Goal: Transaction & Acquisition: Purchase product/service

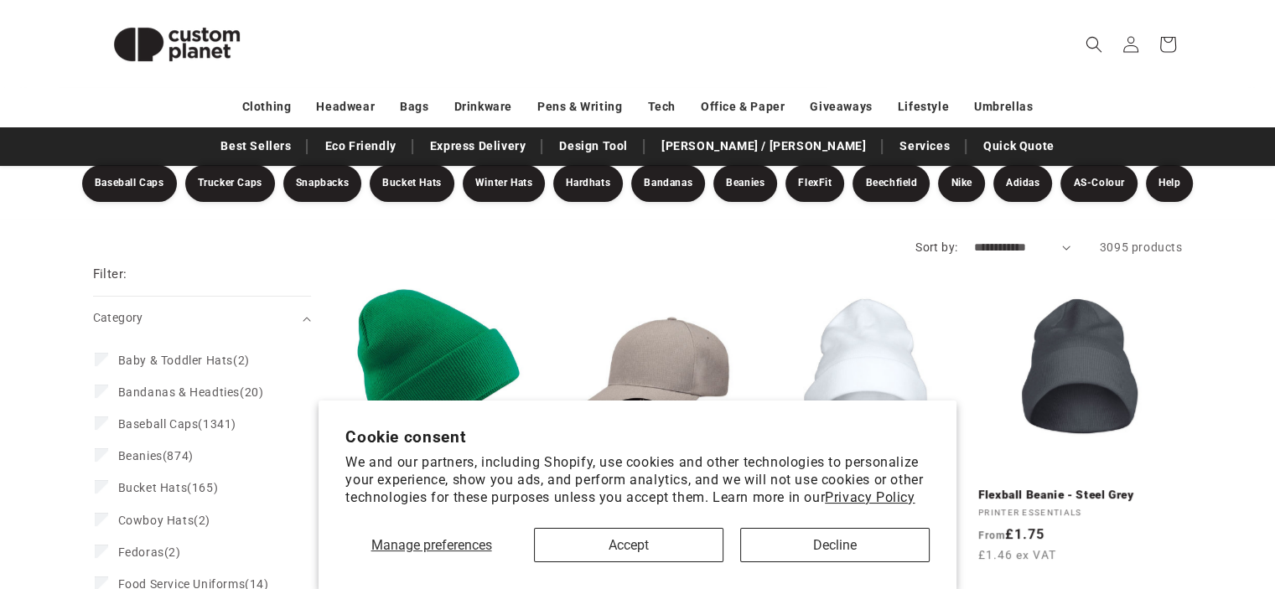
scroll to position [201, 0]
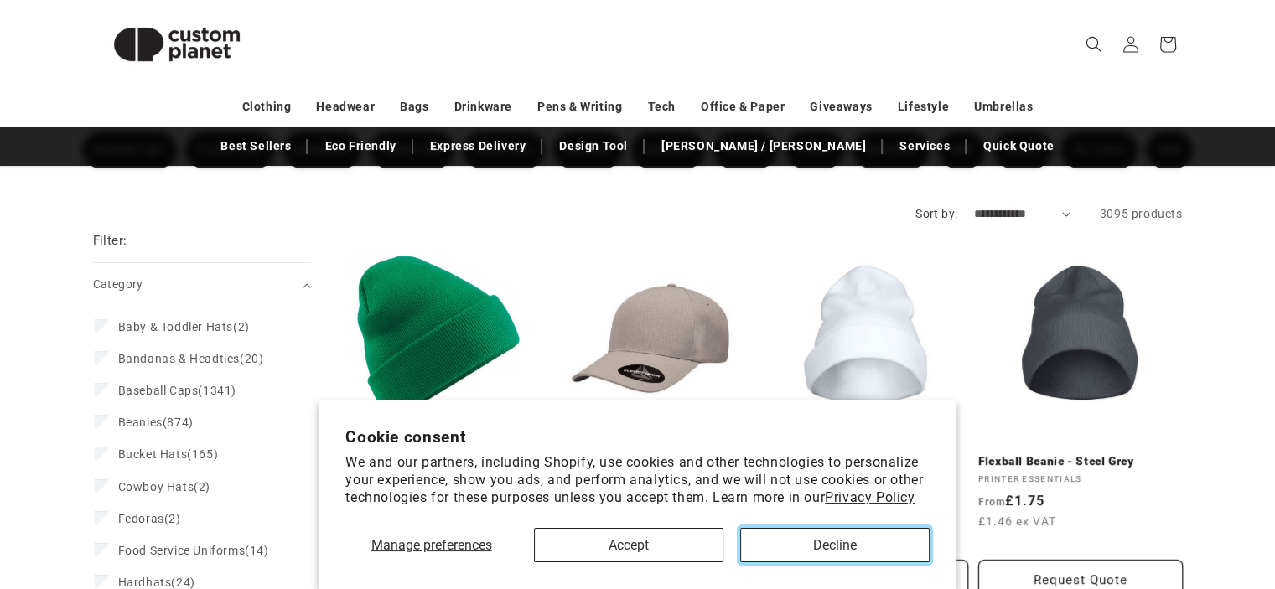
click at [835, 551] on button "Decline" at bounding box center [834, 545] width 189 height 34
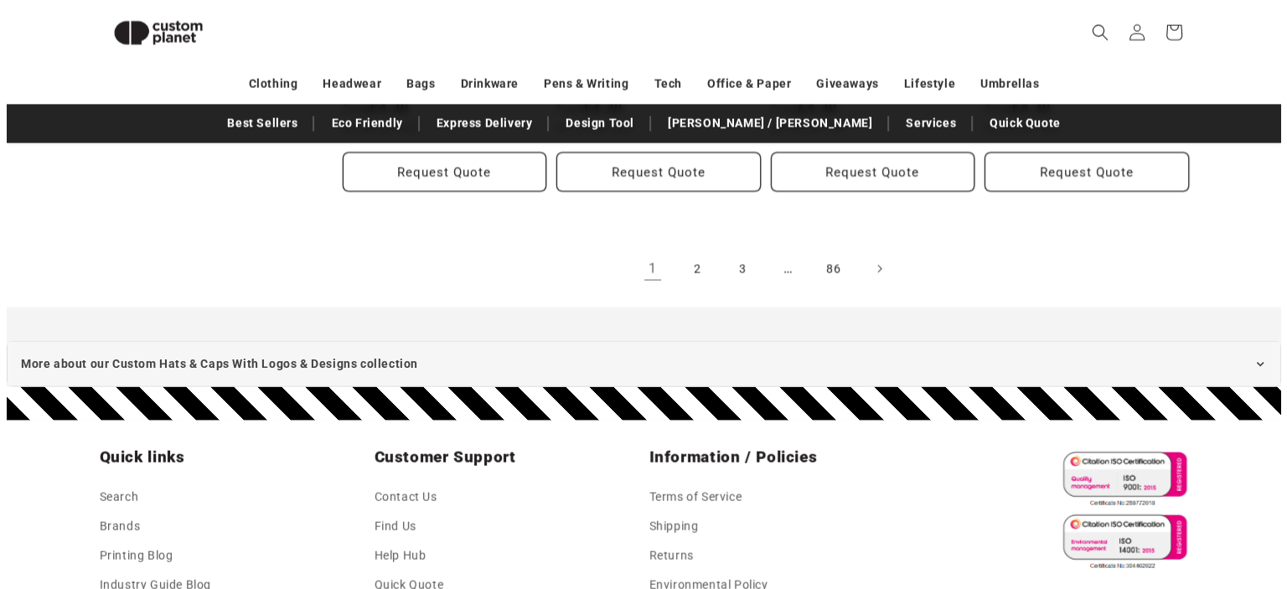
scroll to position [3552, 0]
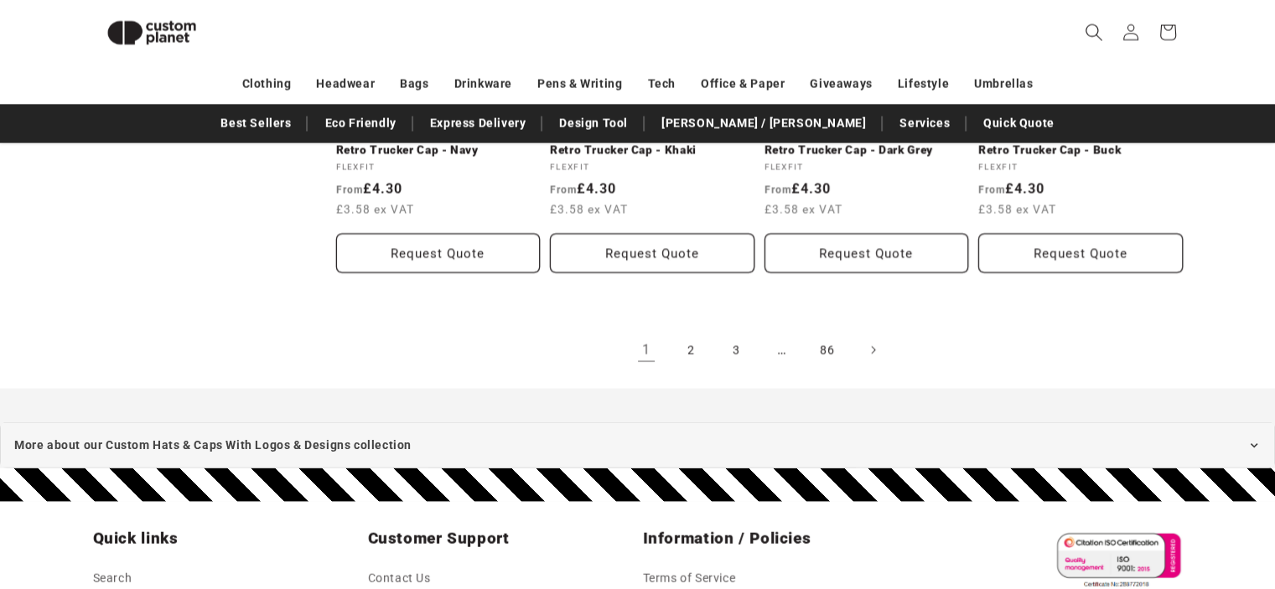
click at [1089, 33] on icon "Search" at bounding box center [1093, 32] width 18 height 18
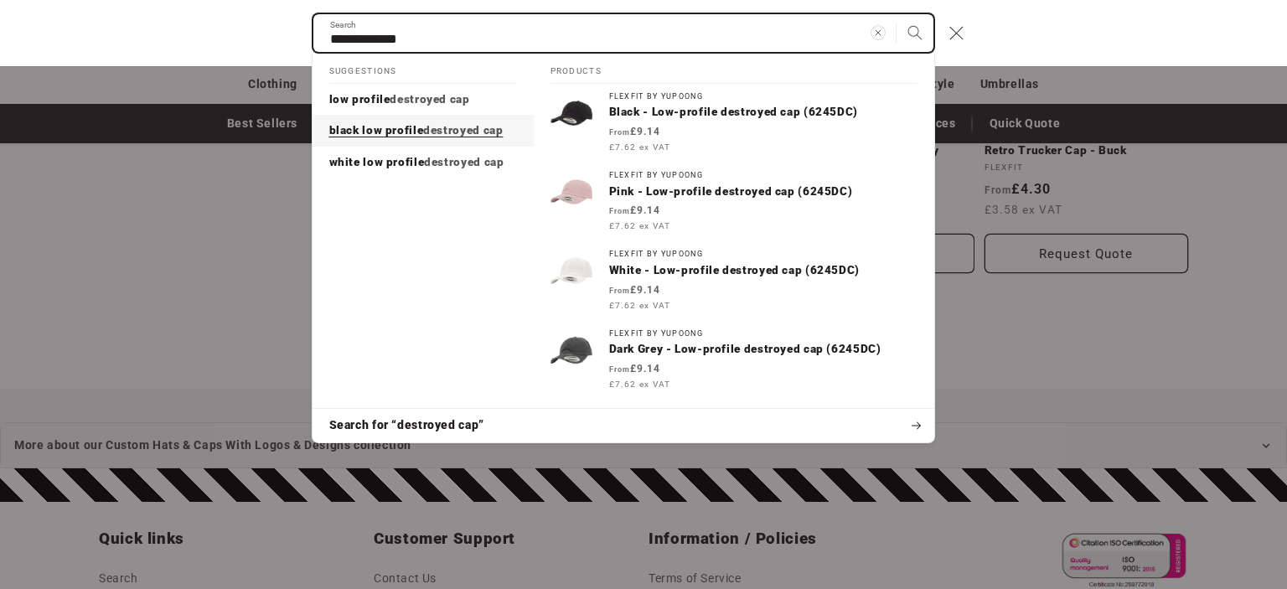
type input "**********"
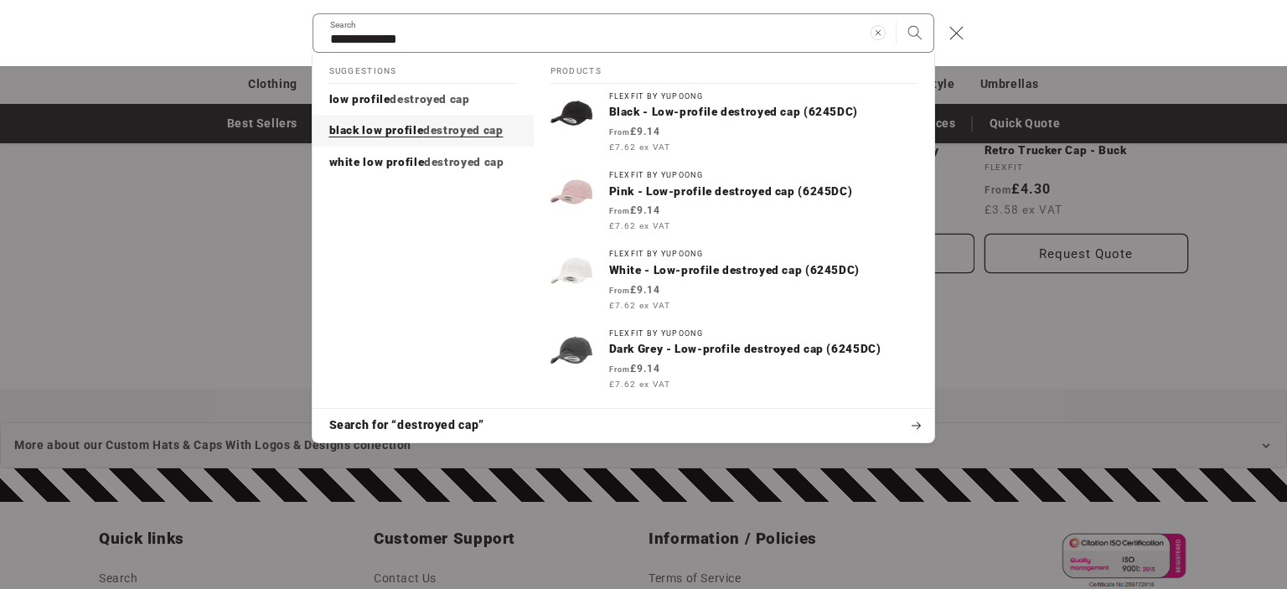
click at [407, 133] on span "black low profile" at bounding box center [376, 129] width 95 height 13
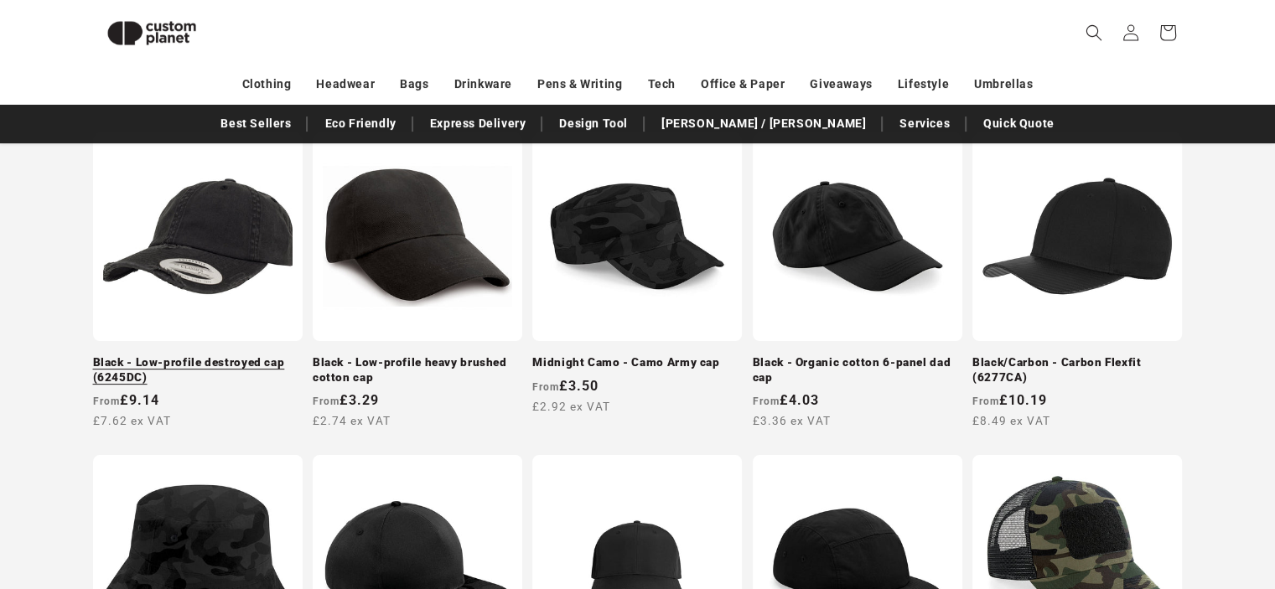
scroll to position [178, 0]
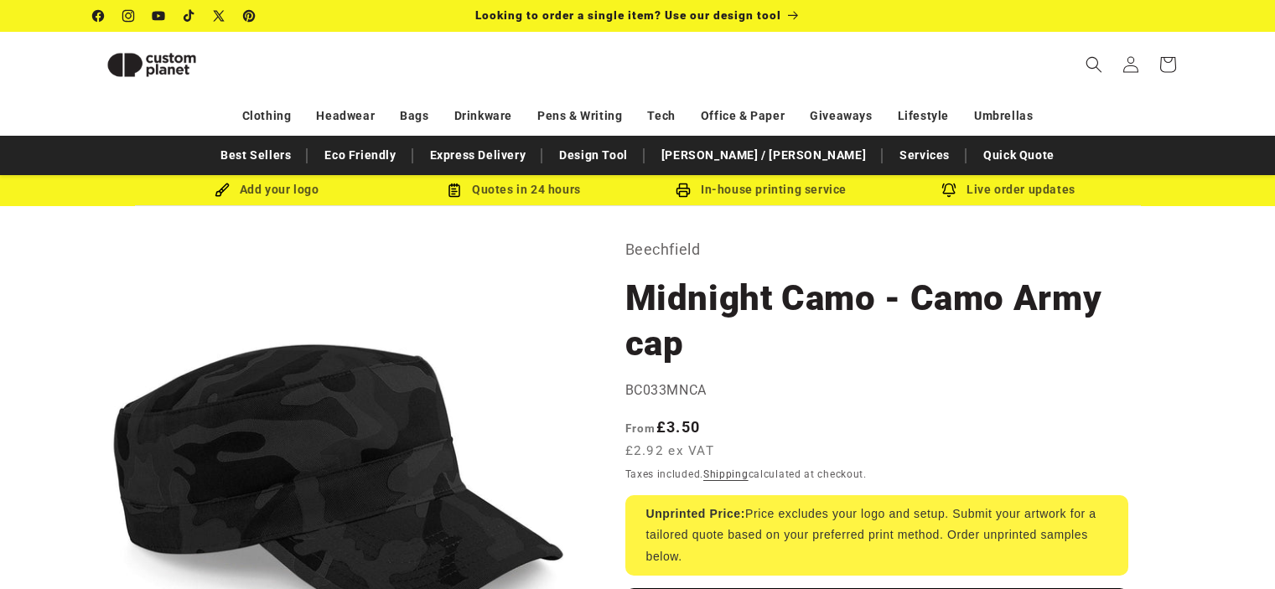
scroll to position [178, 0]
